Goal: Task Accomplishment & Management: Use online tool/utility

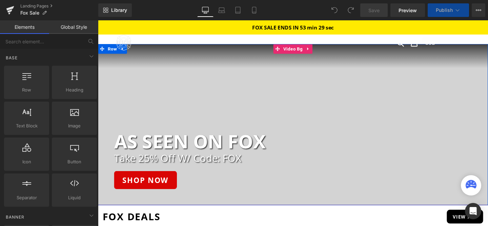
scroll to position [51, 0]
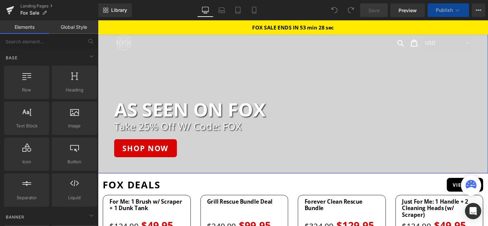
click at [206, 137] on div "Take 25% Off W/ Code: FOX Heading" at bounding box center [303, 132] width 410 height 13
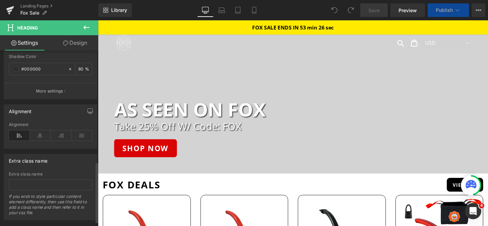
scroll to position [334, 0]
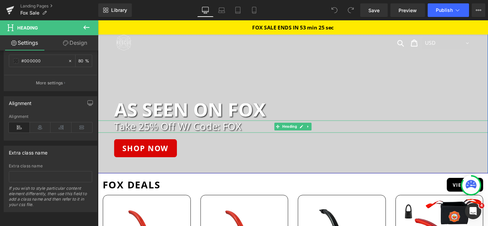
click at [199, 134] on h2 "Take 25% Off W/ Code: FOX" at bounding box center [311, 132] width 393 height 13
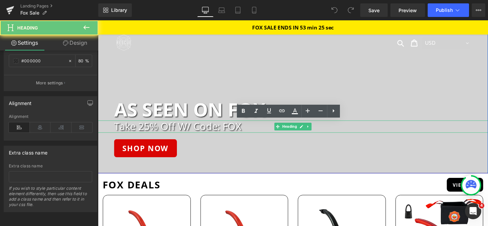
click at [199, 134] on h2 "Take 25% Off W/ Code: FOX" at bounding box center [311, 132] width 393 height 13
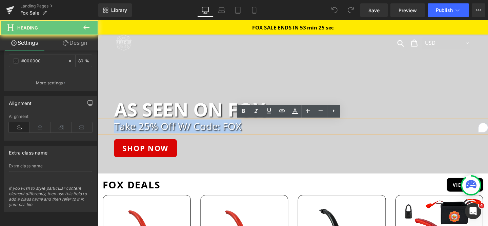
click at [199, 134] on h2 "Take 25% Off W/ Code: FOX" at bounding box center [311, 132] width 393 height 13
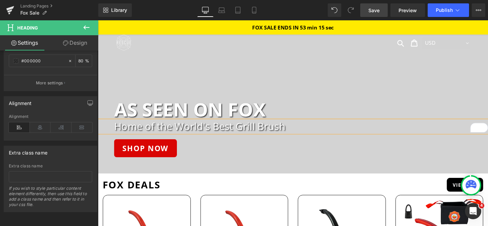
click at [379, 5] on link "Save" at bounding box center [374, 10] width 27 height 14
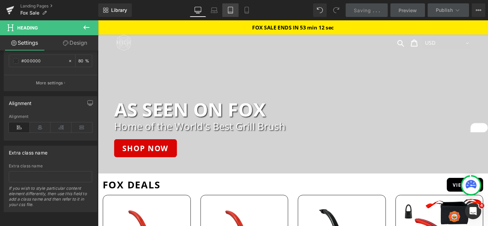
click at [233, 12] on icon at bounding box center [230, 10] width 5 height 6
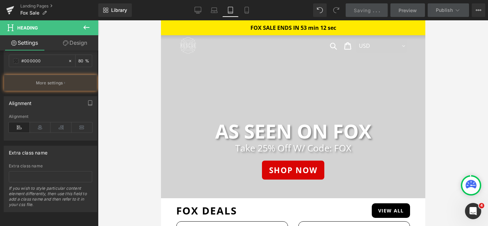
scroll to position [0, 0]
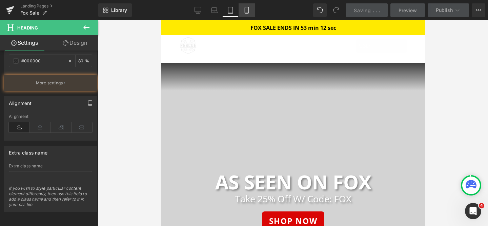
click at [243, 12] on link "Mobile" at bounding box center [247, 10] width 16 height 14
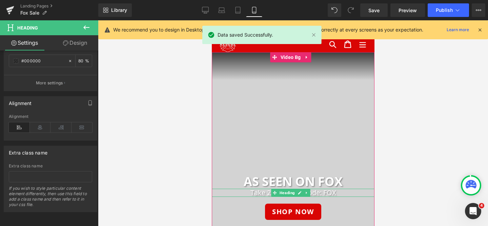
click at [262, 192] on h2 "Take 25% Off W/ Code: FOX" at bounding box center [293, 193] width 163 height 8
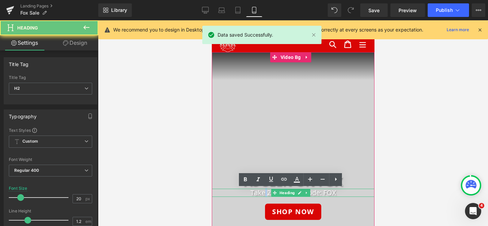
click at [262, 192] on h2 "Take 25% Off W/ Code: FOX" at bounding box center [293, 193] width 163 height 8
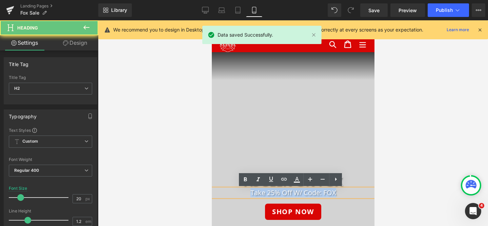
click at [262, 192] on h2 "Take 25% Off W/ Code: FOX" at bounding box center [293, 193] width 163 height 8
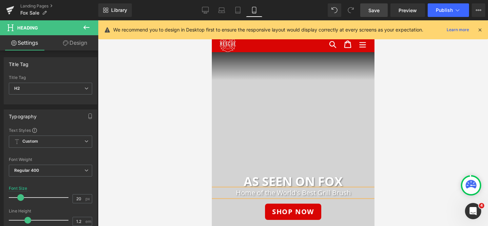
click at [377, 10] on span "Save" at bounding box center [374, 10] width 11 height 7
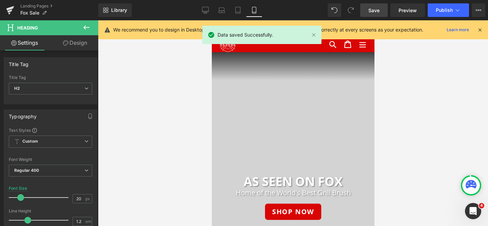
click at [190, 8] on div "Library Mobile Desktop Laptop Tablet Mobile Save Preview Publish Scheduled View…" at bounding box center [293, 10] width 390 height 14
click at [204, 9] on icon at bounding box center [205, 10] width 7 height 7
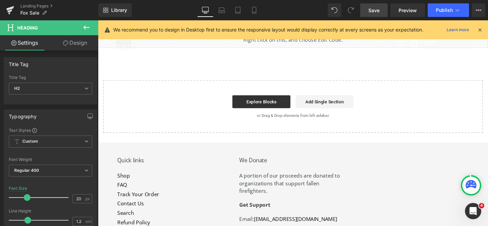
scroll to position [3105, 0]
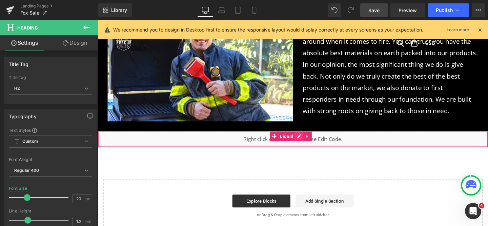
click at [308, 137] on div "Liquid" at bounding box center [303, 145] width 410 height 17
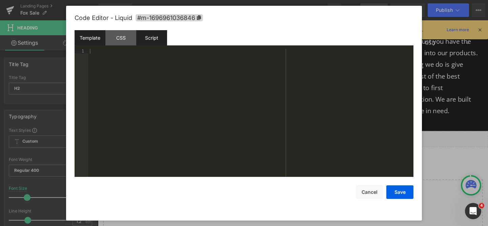
click at [158, 44] on div "Script" at bounding box center [151, 37] width 31 height 15
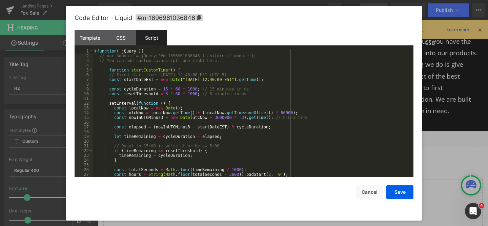
scroll to position [0, 0]
click at [122, 40] on div "CSS" at bounding box center [120, 37] width 31 height 15
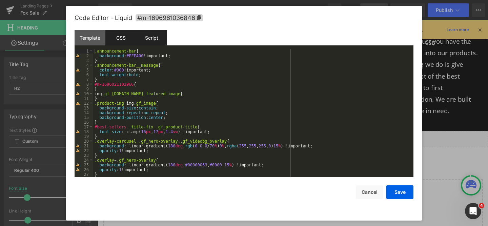
click at [146, 35] on div "Script" at bounding box center [151, 37] width 31 height 15
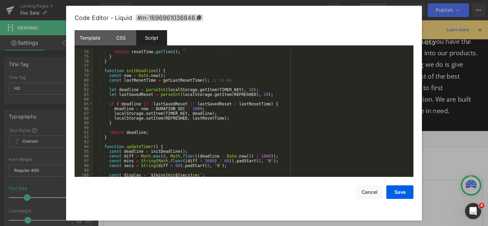
scroll to position [387, 0]
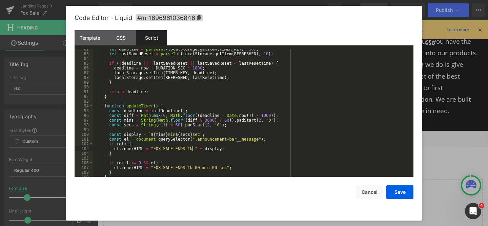
click at [192, 149] on div "let deadline = parseInt ( localStorage . getItem ( TIMER_KEY ) , 10 ) ; let las…" at bounding box center [252, 116] width 318 height 138
click at [192, 169] on div "let deadline = parseInt ( localStorage . getItem ( TIMER_KEY ) , 10 ) ; let las…" at bounding box center [252, 116] width 318 height 138
click at [410, 192] on button "Save" at bounding box center [400, 193] width 27 height 14
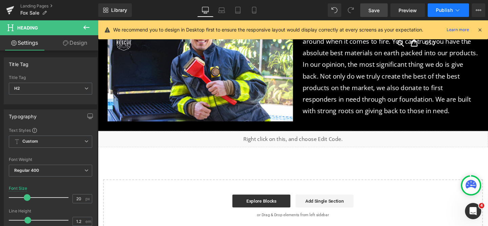
click at [445, 7] on span "Publish" at bounding box center [444, 9] width 17 height 5
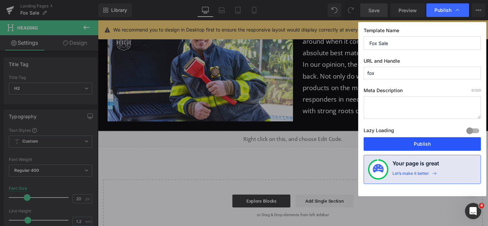
click at [423, 141] on button "Publish" at bounding box center [422, 144] width 117 height 14
